Goal: Task Accomplishment & Management: Complete application form

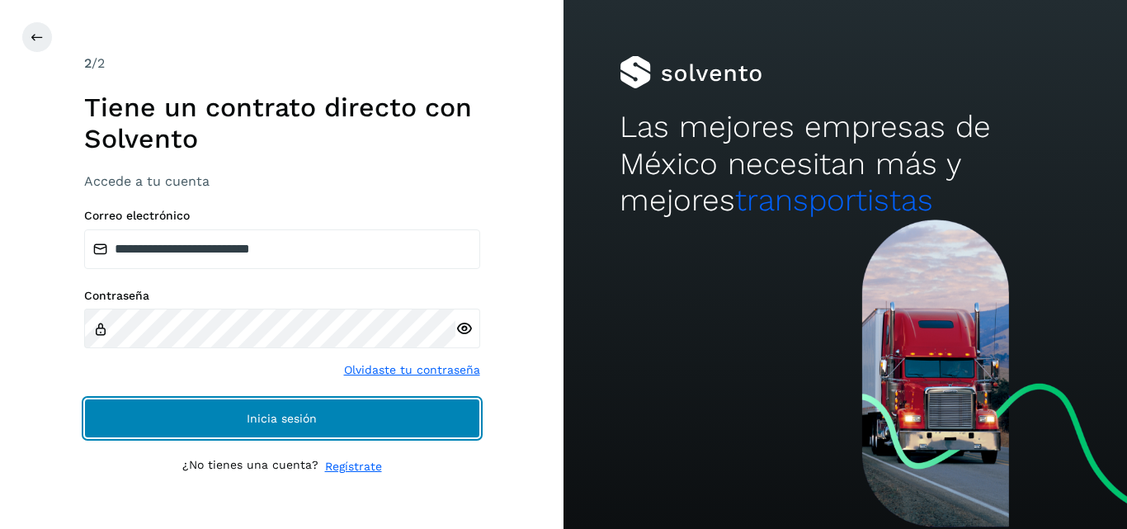
click at [249, 418] on span "Inicia sesión" at bounding box center [282, 419] width 70 height 12
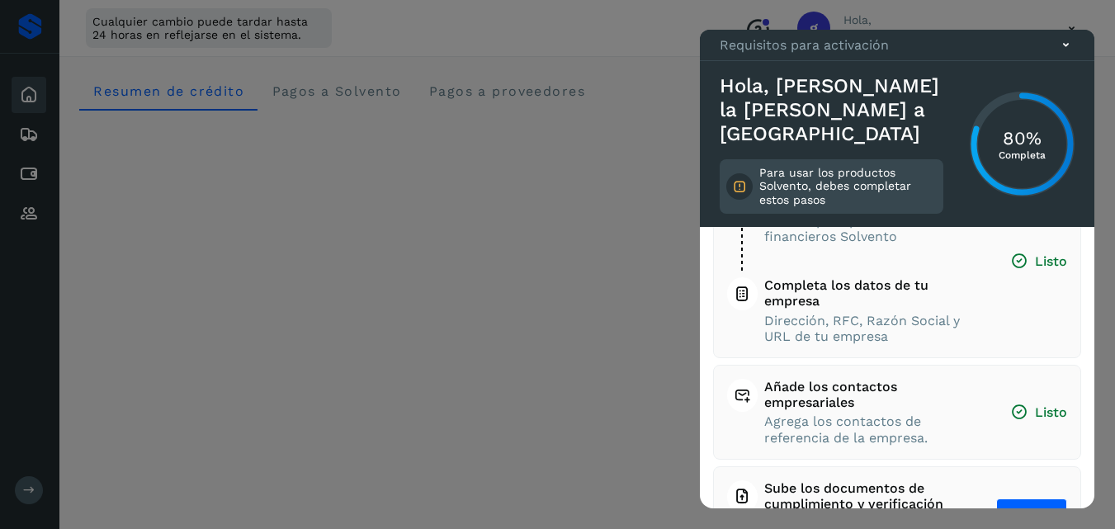
scroll to position [228, 0]
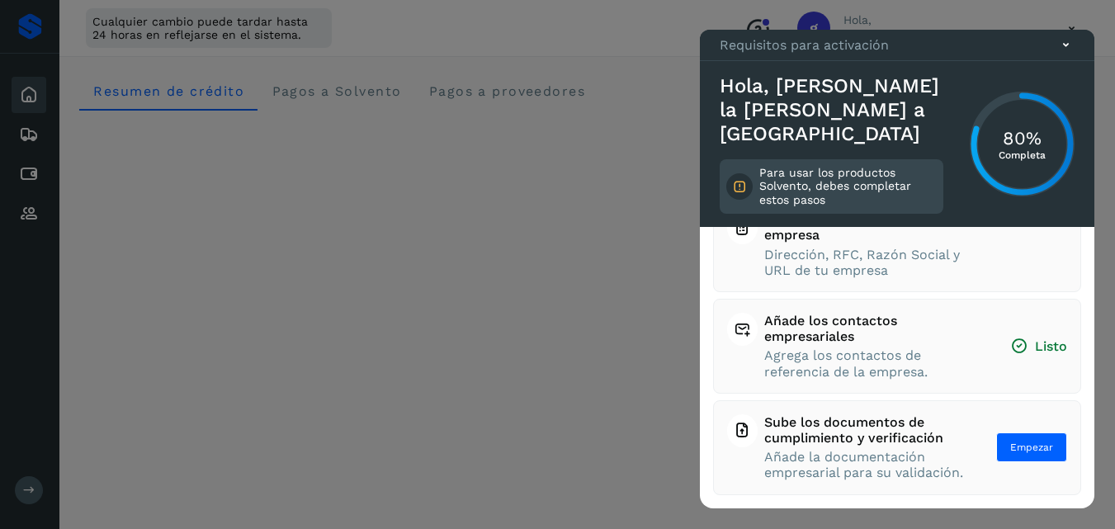
click at [1066, 54] on icon at bounding box center [1065, 44] width 17 height 17
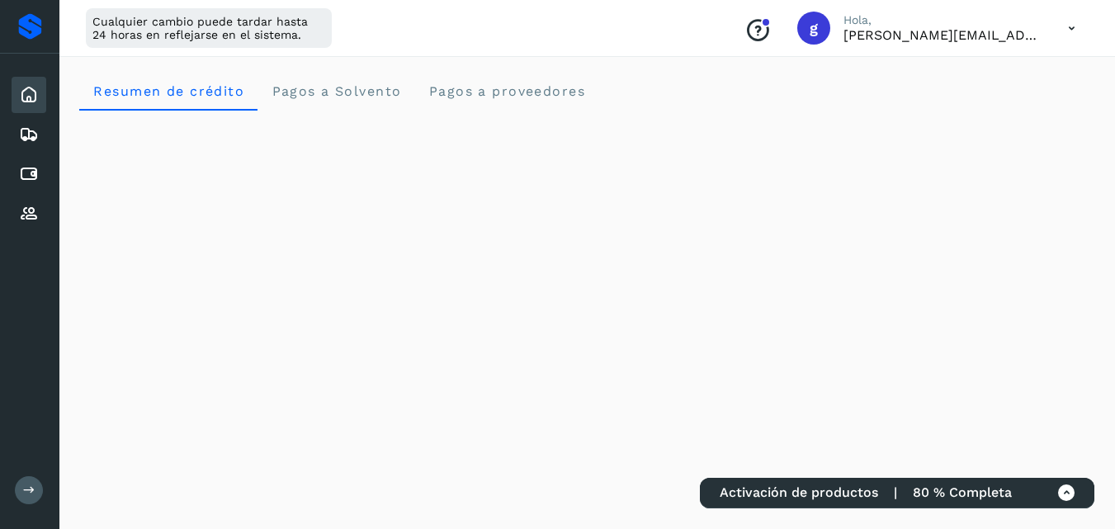
click at [1058, 28] on icon at bounding box center [1072, 29] width 34 height 34
click at [976, 80] on div "Documentación" at bounding box center [989, 74] width 196 height 31
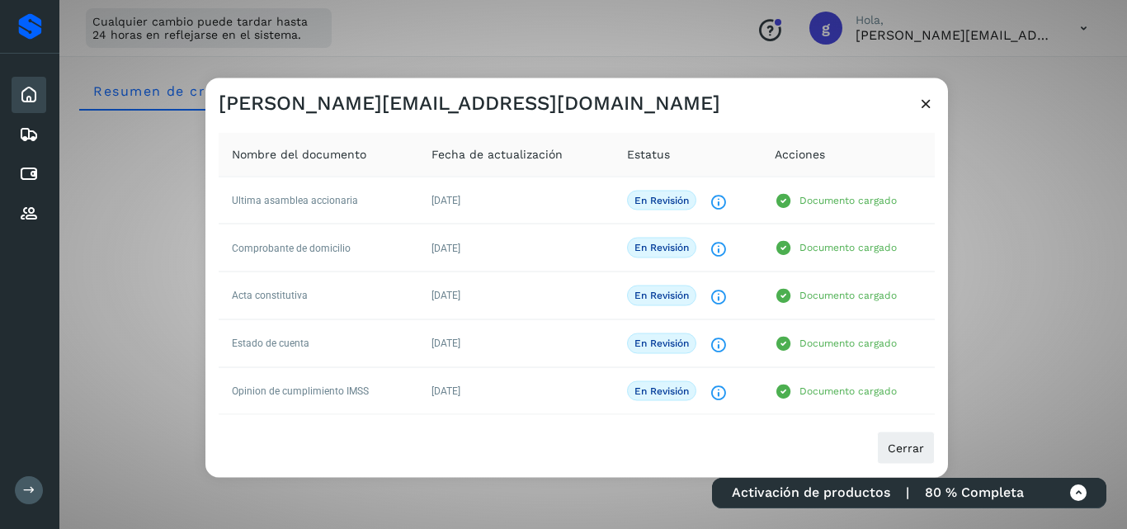
click at [1073, 295] on div "[PERSON_NAME][EMAIL_ADDRESS][DOMAIN_NAME] Nombre del documento Fecha de actuali…" at bounding box center [563, 264] width 1127 height 529
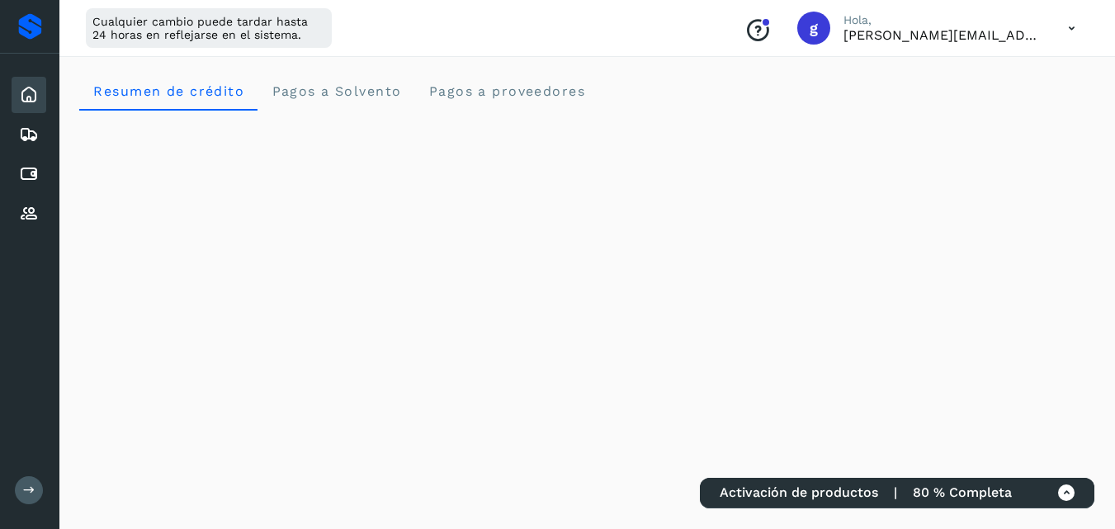
click at [1077, 29] on icon at bounding box center [1072, 29] width 34 height 34
click at [978, 105] on div "Cerrar sesión" at bounding box center [989, 106] width 196 height 31
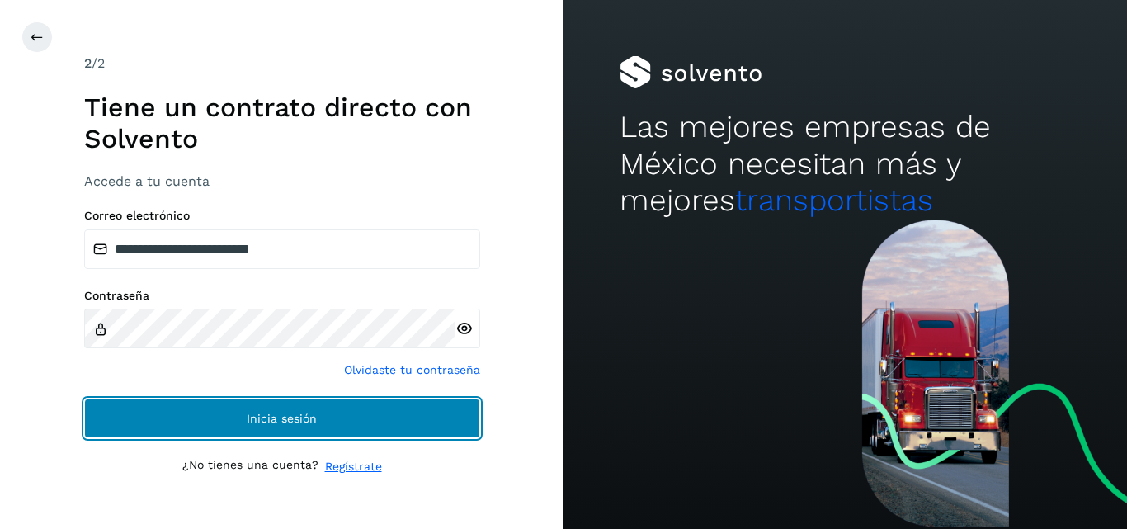
click at [265, 418] on span "Inicia sesión" at bounding box center [282, 419] width 70 height 12
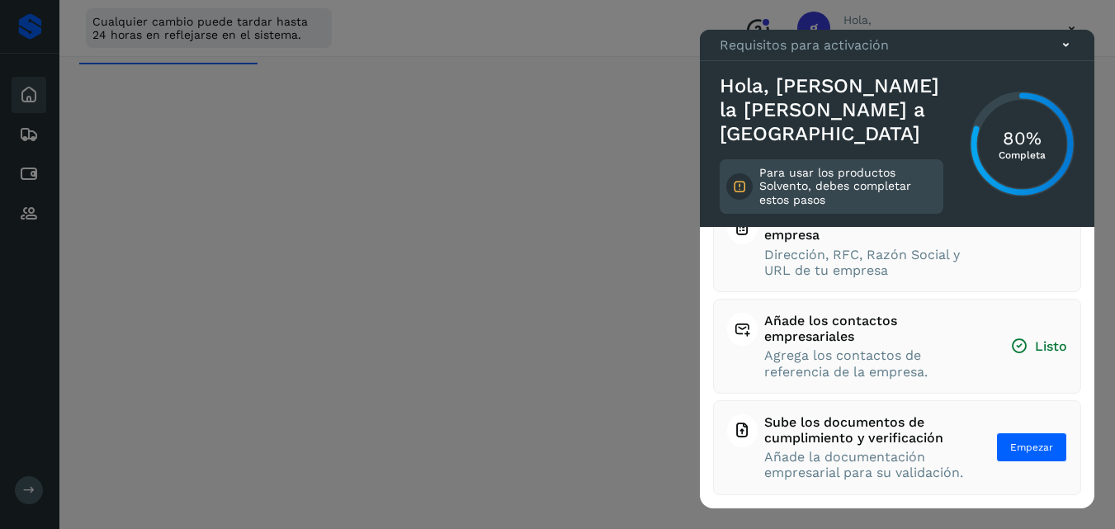
scroll to position [83, 0]
click at [1001, 437] on button "Empezar" at bounding box center [1031, 447] width 71 height 30
click at [1028, 443] on span "Empezar" at bounding box center [1031, 447] width 43 height 15
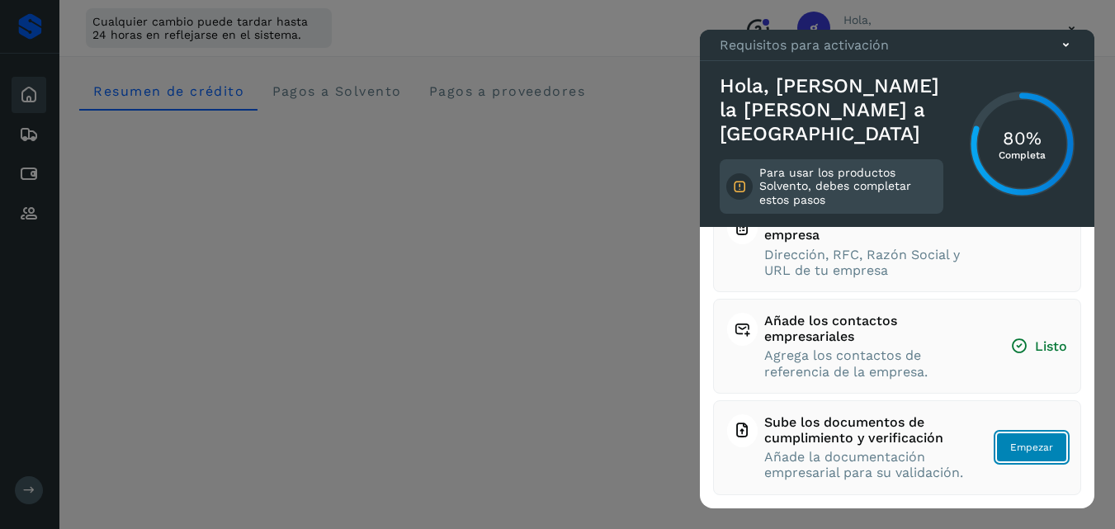
scroll to position [228, 0]
click at [1011, 440] on span "Empezar" at bounding box center [1031, 447] width 43 height 15
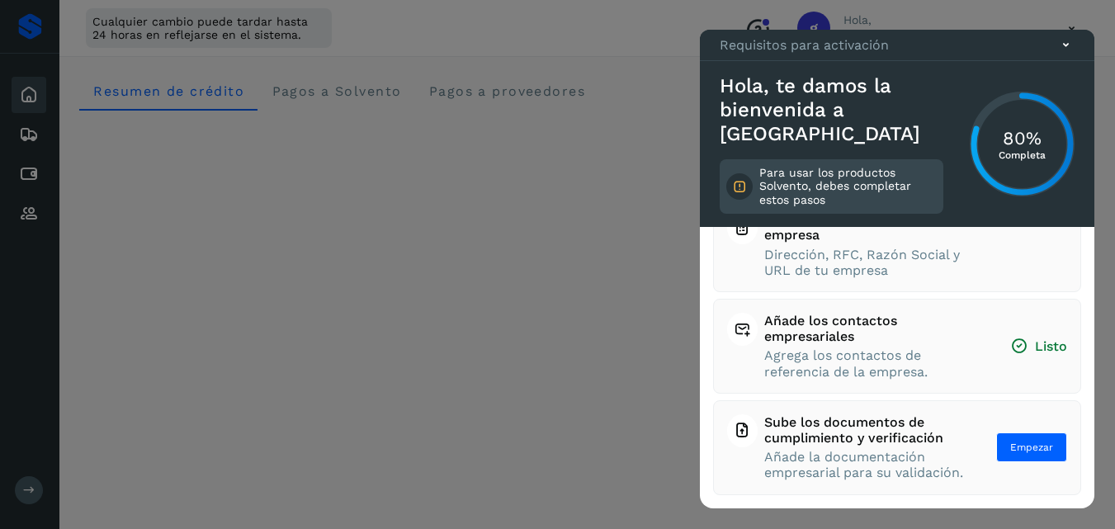
scroll to position [228, 0]
click at [1015, 446] on span "Empezar" at bounding box center [1031, 447] width 43 height 15
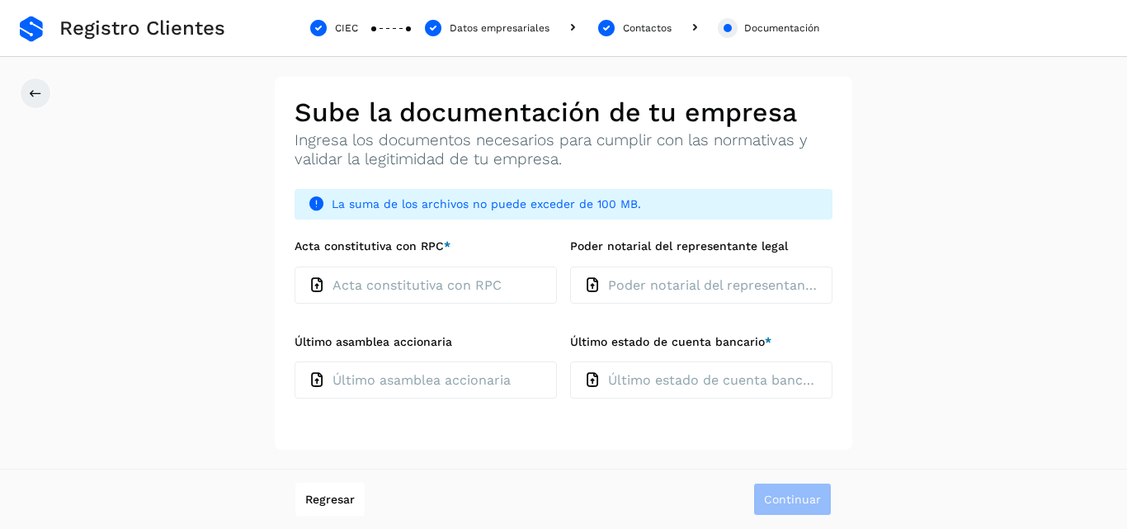
click at [659, 379] on p "Último estado de cuenta bancario" at bounding box center [713, 380] width 210 height 16
click at [570, 361] on input "Último estado de cuenta bancario *" at bounding box center [569, 361] width 1 height 1
type input "**********"
click at [641, 436] on div "Sube la documentación de tu empresa Ingresa los documentos necesarios para cump…" at bounding box center [564, 263] width 578 height 373
click at [464, 288] on p "Acta constitutiva con RPC" at bounding box center [417, 285] width 169 height 16
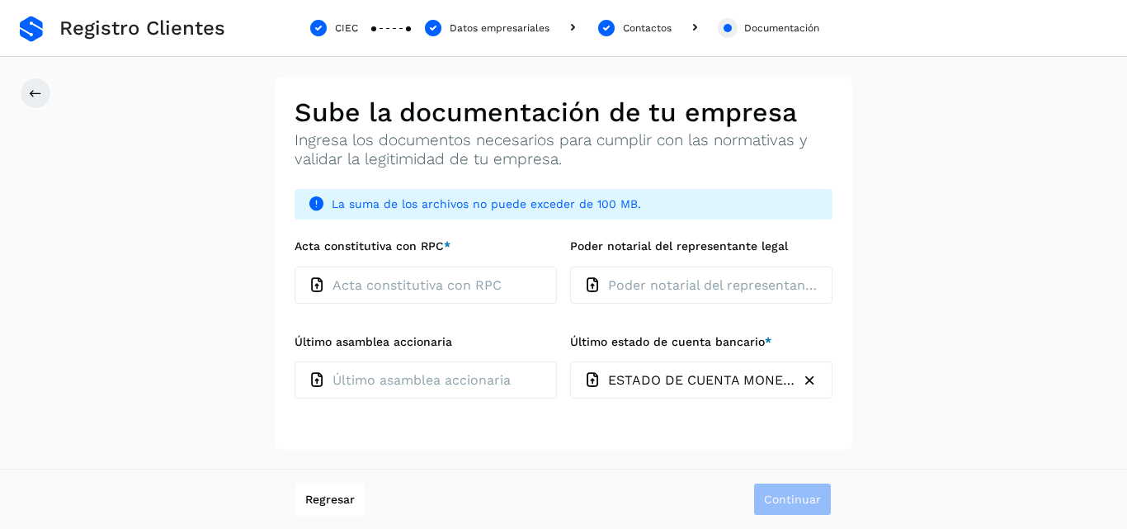
click at [295, 267] on input "Acta constitutiva con RPC *" at bounding box center [294, 266] width 1 height 1
type input "**********"
click at [786, 492] on button "Continuar" at bounding box center [793, 499] width 78 height 33
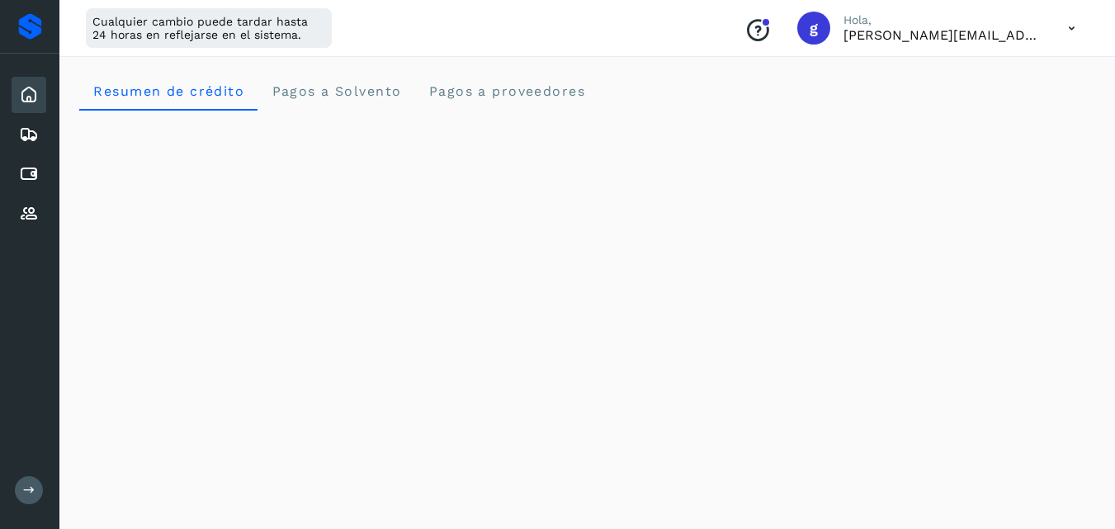
click at [1073, 28] on icon at bounding box center [1072, 29] width 34 height 34
click at [1007, 74] on div "Documentación" at bounding box center [989, 74] width 196 height 31
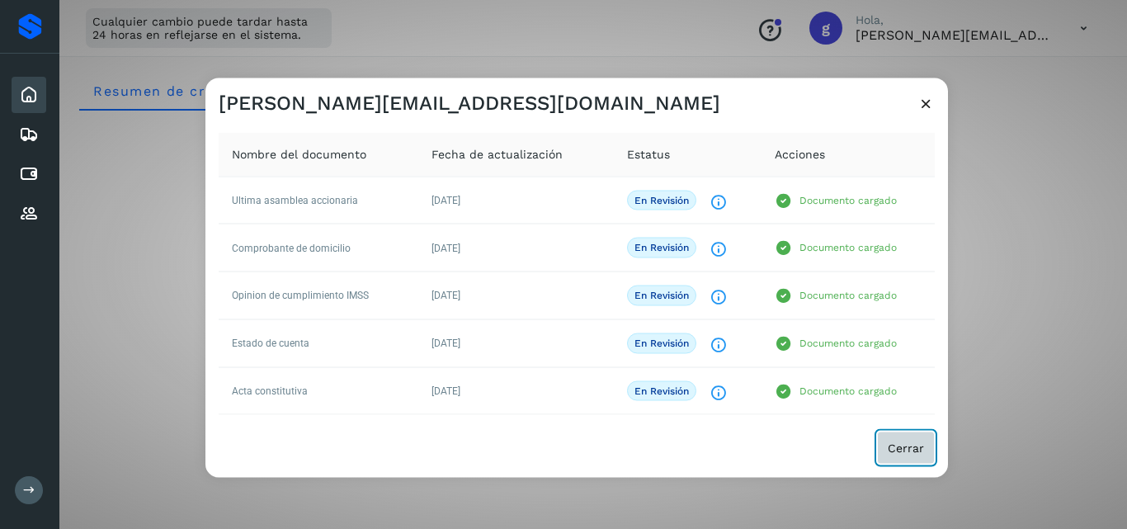
click at [909, 451] on span "Cerrar" at bounding box center [906, 448] width 36 height 12
